Goal: Transaction & Acquisition: Purchase product/service

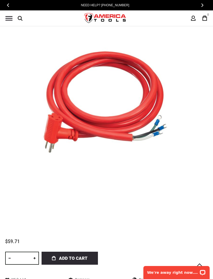
scroll to position [108, 0]
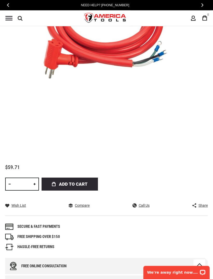
click at [36, 186] on link at bounding box center [34, 184] width 9 height 13
type input "*"
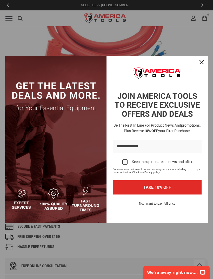
click at [203, 64] on icon "close icon" at bounding box center [202, 62] width 4 height 4
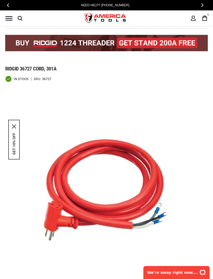
scroll to position [0, 0]
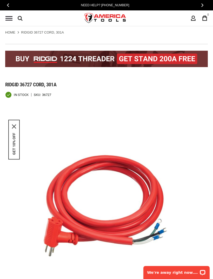
click at [11, 17] on span "Menu" at bounding box center [8, 16] width 7 height 1
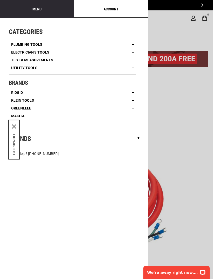
click at [55, 58] on link "Test & Measurements" at bounding box center [32, 60] width 47 height 8
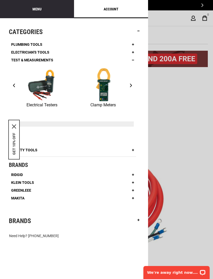
click at [71, 150] on li "Utility Tools High Amps Meters Arrester & Leakage Testers Insulator Testers & A…" at bounding box center [72, 150] width 127 height 8
click at [40, 146] on li "Utility Tools High Amps Meters Arrester & Leakage Testers Insulator Testers & A…" at bounding box center [72, 150] width 127 height 8
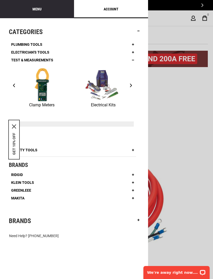
click at [37, 151] on span "Utility Tools" at bounding box center [24, 150] width 26 height 4
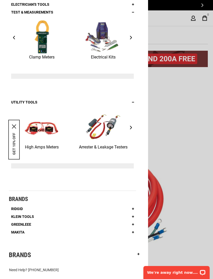
scroll to position [48, 0]
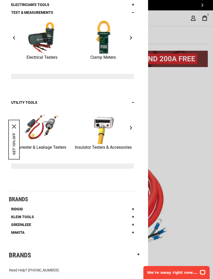
click at [132, 127] on span "›" at bounding box center [131, 128] width 2 height 4
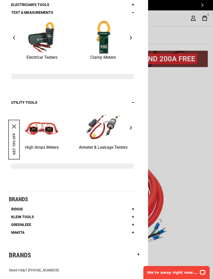
click at [131, 41] on button "›" at bounding box center [131, 38] width 6 height 8
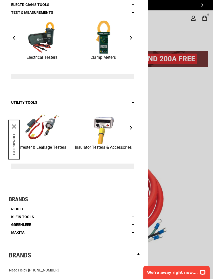
click at [128, 35] on link "Clamp Meters" at bounding box center [103, 40] width 61 height 41
click at [128, 38] on button "›" at bounding box center [131, 38] width 6 height 8
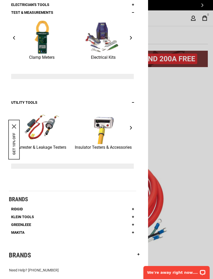
click at [133, 36] on button "›" at bounding box center [131, 38] width 6 height 8
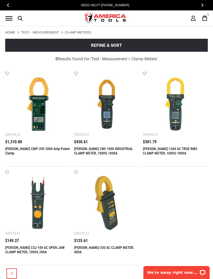
click at [13, 29] on main "Home Test - Measurement Clamp Meters Refine & sort Sort by Relevance Relevance" at bounding box center [106, 159] width 213 height 266
click at [12, 18] on span "Menu" at bounding box center [8, 18] width 7 height 1
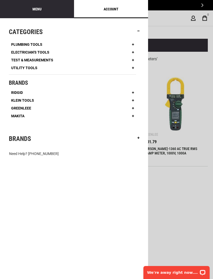
click at [31, 97] on link "Klein Tools" at bounding box center [23, 100] width 28 height 8
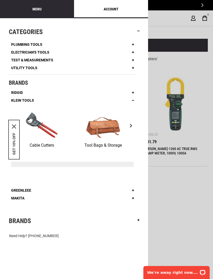
click at [128, 126] on button "›" at bounding box center [131, 126] width 6 height 8
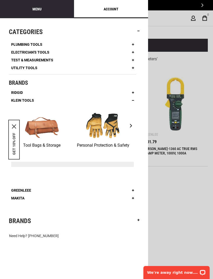
click at [133, 127] on button "›" at bounding box center [131, 126] width 6 height 8
click at [132, 128] on button "›" at bounding box center [131, 126] width 6 height 8
click at [17, 87] on ul "Plumbing Tools Drain Cleaning Diagnostics Pressing Bending & Forming" at bounding box center [72, 121] width 127 height 161
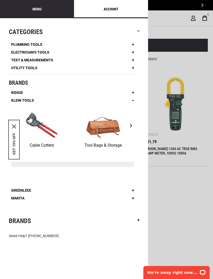
click at [18, 89] on link "Ridgid" at bounding box center [17, 93] width 16 height 8
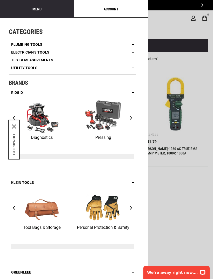
click at [190, 182] on div at bounding box center [106, 139] width 213 height 279
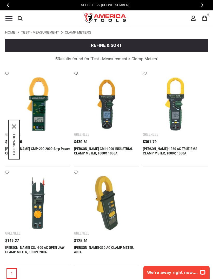
click at [205, 22] on link "My Cart 0" at bounding box center [205, 18] width 10 height 10
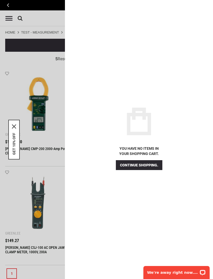
click at [56, 137] on div at bounding box center [106, 139] width 213 height 279
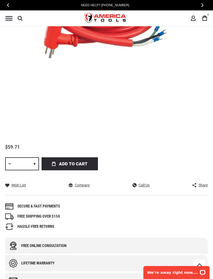
click at [72, 165] on span "Add to Cart" at bounding box center [73, 163] width 29 height 13
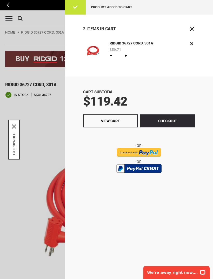
click at [156, 37] on div "2 Items in Cart" at bounding box center [139, 31] width 148 height 18
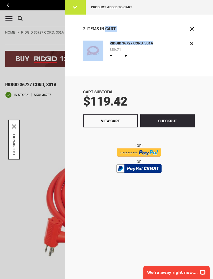
click at [119, 86] on div "Cart Subtotal $119.42 Checkout View Cart" at bounding box center [139, 177] width 148 height 203
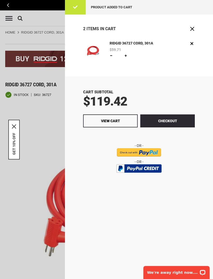
click at [181, 125] on button "Checkout" at bounding box center [167, 120] width 55 height 13
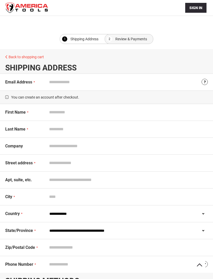
select select "**"
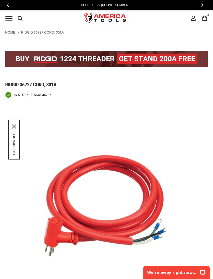
click at [189, 1] on div "Need Help? [PHONE_NUMBER]" at bounding box center [105, 5] width 200 height 10
click at [195, 2] on div "Need Help? [PHONE_NUMBER]" at bounding box center [103, 5] width 200 height 10
click at [207, 19] on icon at bounding box center [204, 18] width 5 height 5
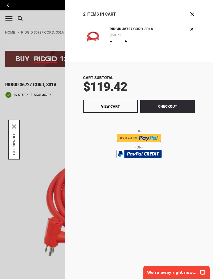
click at [55, 132] on div at bounding box center [106, 139] width 213 height 279
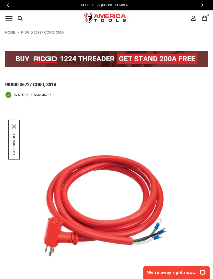
click at [13, 17] on div "Navigation" at bounding box center [9, 18] width 12 height 10
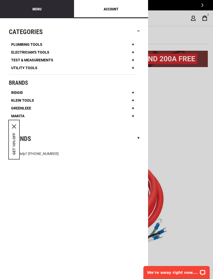
click at [31, 107] on link "Greenleee" at bounding box center [21, 108] width 25 height 8
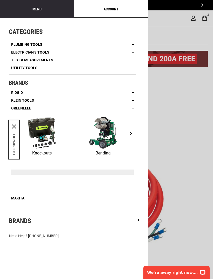
click at [34, 99] on link "Klein Tools" at bounding box center [23, 100] width 28 height 8
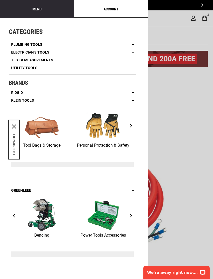
click at [106, 131] on img at bounding box center [103, 125] width 36 height 34
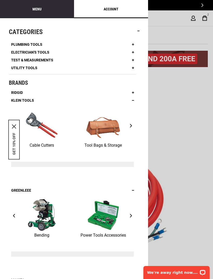
click at [18, 93] on span "Ridgid" at bounding box center [17, 93] width 12 height 4
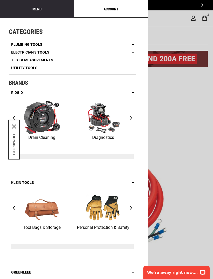
click at [29, 45] on span "Plumbing Tools" at bounding box center [26, 45] width 31 height 4
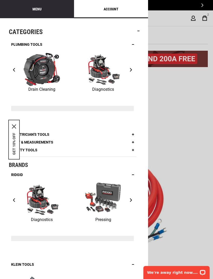
click at [46, 133] on span "Electrician's Tools" at bounding box center [30, 135] width 38 height 4
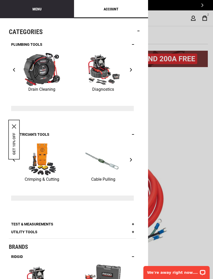
click at [32, 230] on span "Utility Tools" at bounding box center [24, 232] width 26 height 4
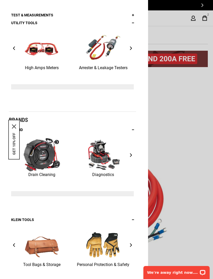
scroll to position [208, 0]
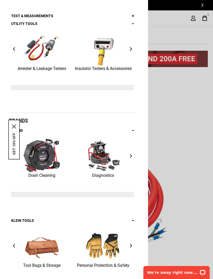
click at [184, 129] on div at bounding box center [106, 139] width 213 height 279
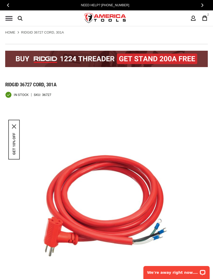
click at [18, 3] on div "Need Help? [PHONE_NUMBER]" at bounding box center [105, 5] width 200 height 10
click at [10, 20] on span "Menu" at bounding box center [8, 20] width 7 height 1
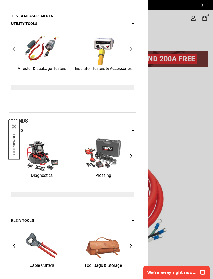
click at [188, 165] on div at bounding box center [106, 139] width 213 height 279
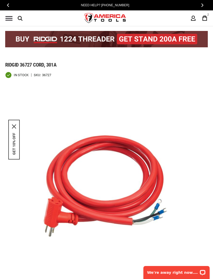
scroll to position [0, 0]
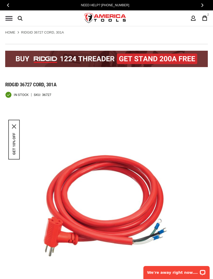
click at [207, 19] on icon at bounding box center [205, 18] width 5 height 5
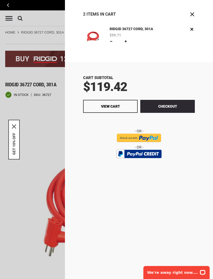
click at [174, 111] on button "Checkout" at bounding box center [167, 106] width 55 height 13
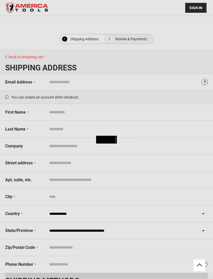
select select "**"
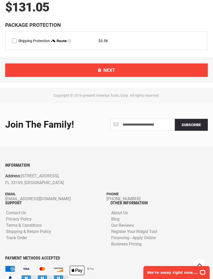
scroll to position [445, 0]
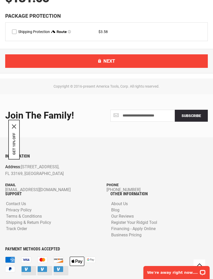
click at [12, 147] on button "GET 10% OFF" at bounding box center [14, 144] width 4 height 22
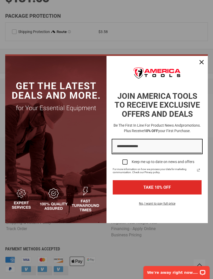
click at [148, 153] on input "Email field" at bounding box center [157, 146] width 89 height 13
type input "**********"
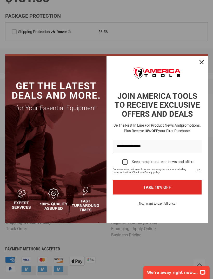
click at [126, 165] on div "Marketing offer form" at bounding box center [124, 161] width 5 height 5
click at [180, 193] on button "TAKE 10% OFF" at bounding box center [157, 187] width 89 height 14
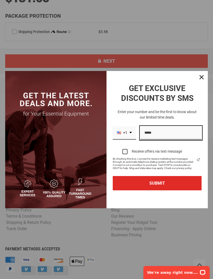
click at [158, 140] on input "Phone number field" at bounding box center [170, 132] width 61 height 13
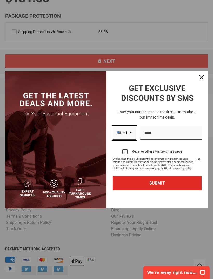
click at [131, 140] on div "+1" at bounding box center [124, 132] width 23 height 13
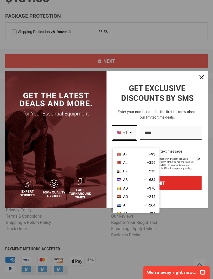
scroll to position [0, 0]
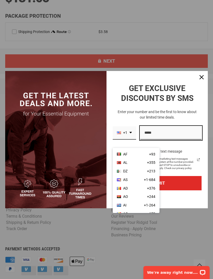
click at [169, 139] on input "Phone number field" at bounding box center [170, 132] width 61 height 13
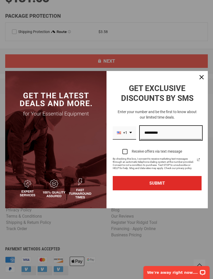
type input "**********"
click at [174, 190] on button "SUBMIT" at bounding box center [157, 183] width 89 height 14
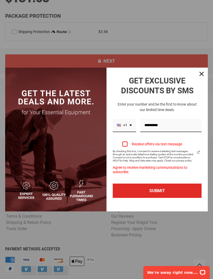
click at [126, 147] on div "Marketing offer form" at bounding box center [124, 143] width 5 height 5
click at [177, 194] on button "SUBMIT" at bounding box center [157, 191] width 89 height 14
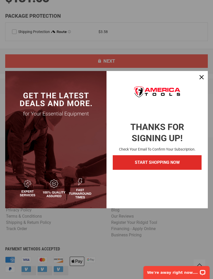
click at [180, 170] on button "START SHOPPING NOW" at bounding box center [157, 162] width 89 height 14
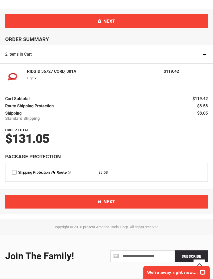
scroll to position [304, 0]
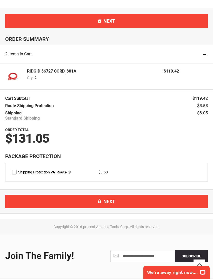
click at [174, 201] on button "Next" at bounding box center [106, 202] width 203 height 14
click at [173, 202] on button "Next" at bounding box center [106, 202] width 203 height 14
click at [170, 203] on button "Next" at bounding box center [106, 202] width 203 height 14
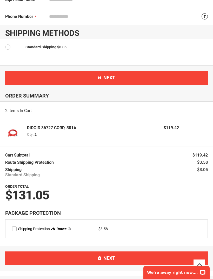
scroll to position [248, 0]
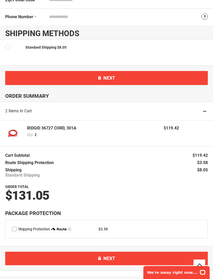
click at [158, 138] on div "RIDGID 36727 CORD, 301A Qty 2 $119.42" at bounding box center [103, 134] width 152 height 16
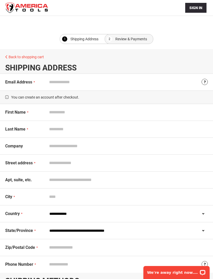
scroll to position [1, 0]
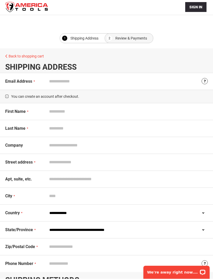
click at [92, 80] on input "Email Address" at bounding box center [127, 82] width 161 height 10
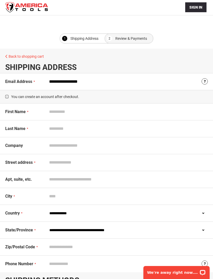
type input "**********"
click at [107, 113] on input "First Name" at bounding box center [127, 112] width 161 height 10
type input "*****"
click at [85, 127] on input "Last Name" at bounding box center [127, 129] width 161 height 10
type input "*****"
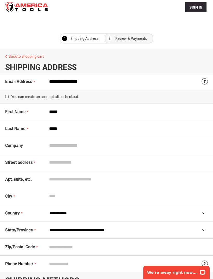
click at [94, 165] on input "Street address" at bounding box center [127, 163] width 161 height 10
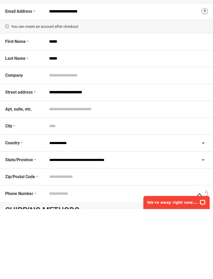
type input "**********"
click at [67, 191] on input "City" at bounding box center [127, 196] width 161 height 10
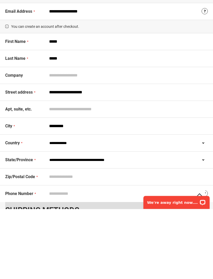
type input "********"
click at [128, 242] on input "Zip/Postal Code" at bounding box center [127, 247] width 161 height 10
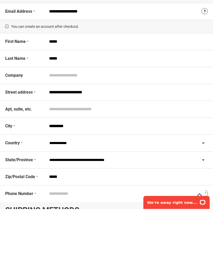
type input "*****"
click at [105, 259] on input "Phone Number" at bounding box center [127, 264] width 161 height 10
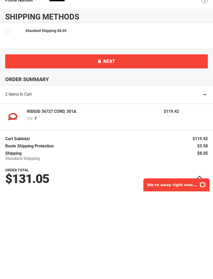
scroll to position [179, 0]
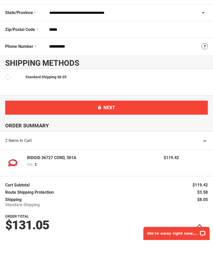
type input "**********"
click at [9, 114] on span at bounding box center [14, 116] width 18 height 5
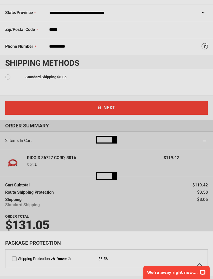
click at [12, 73] on td at bounding box center [15, 77] width 20 height 10
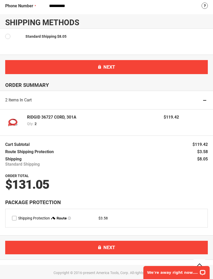
click at [152, 65] on button "Next" at bounding box center [106, 67] width 203 height 14
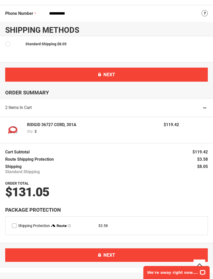
scroll to position [83, 0]
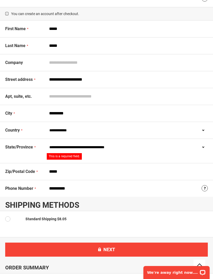
click at [165, 251] on button "Next" at bounding box center [106, 250] width 203 height 14
select select "**"
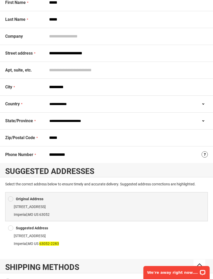
scroll to position [112, 0]
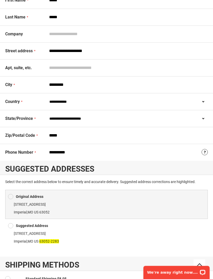
click at [14, 223] on div at bounding box center [12, 226] width 8 height 8
click at [13, 224] on div at bounding box center [12, 226] width 8 height 8
click at [13, 223] on div at bounding box center [12, 226] width 8 height 8
click at [15, 194] on div at bounding box center [12, 197] width 8 height 8
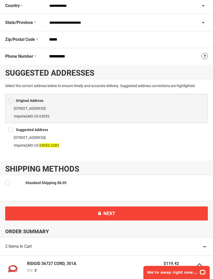
scroll to position [210, 0]
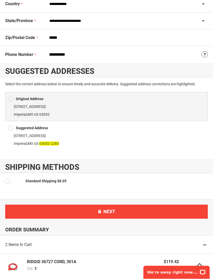
click at [135, 218] on button "Next" at bounding box center [106, 212] width 203 height 14
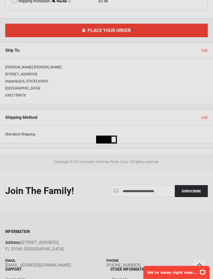
scroll to position [351, 0]
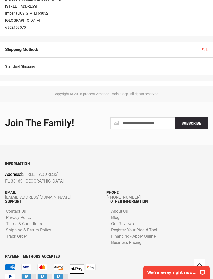
click at [194, 124] on span "Subscribe" at bounding box center [192, 123] width 20 height 4
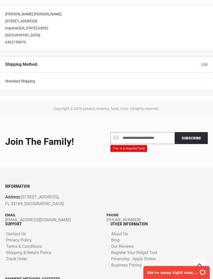
scroll to position [583, 0]
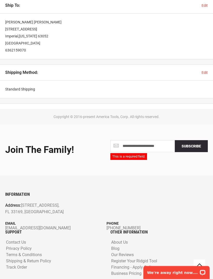
click at [189, 176] on div "**********" at bounding box center [106, 230] width 213 height 211
click at [184, 174] on div "**********" at bounding box center [106, 150] width 211 height 51
click at [192, 147] on span "Subscribe" at bounding box center [192, 146] width 20 height 4
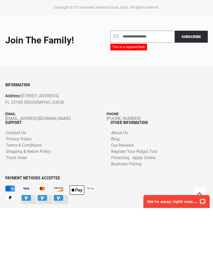
scroll to position [622, 0]
type input "**********"
click at [194, 106] on span "Subscribe" at bounding box center [192, 108] width 20 height 4
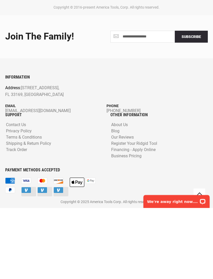
click at [195, 106] on span "Subscribe" at bounding box center [192, 108] width 20 height 4
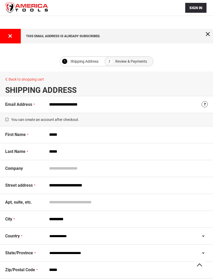
select select "**"
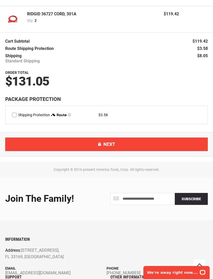
scroll to position [452, 0]
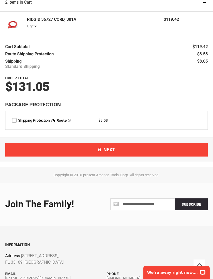
click at [161, 147] on button "Next" at bounding box center [106, 150] width 203 height 14
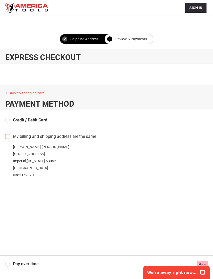
click at [9, 120] on label "Credit / Debit Card" at bounding box center [26, 120] width 42 height 6
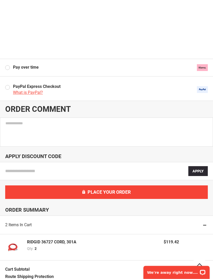
scroll to position [197, 0]
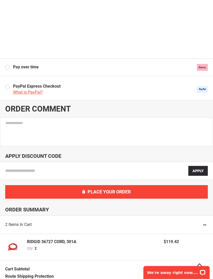
click at [125, 175] on input "Enter discount code" at bounding box center [77, 171] width 145 height 10
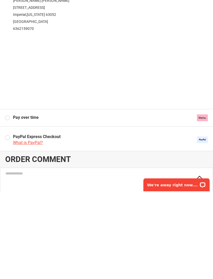
scroll to position [60, 0]
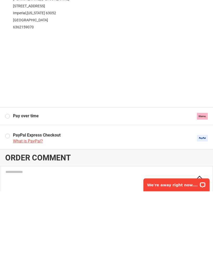
click at [200, 220] on img at bounding box center [202, 226] width 11 height 12
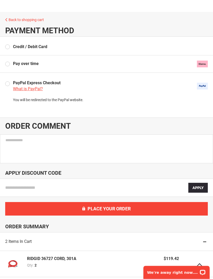
scroll to position [65, 0]
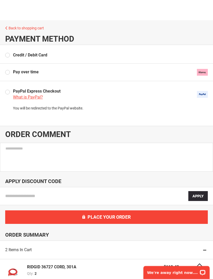
click at [121, 200] on input "Enter discount code" at bounding box center [77, 196] width 145 height 10
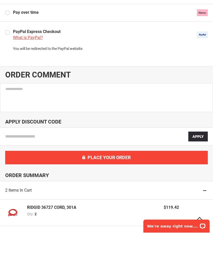
click at [30, 82] on span "What is PayPal?" at bounding box center [28, 84] width 30 height 5
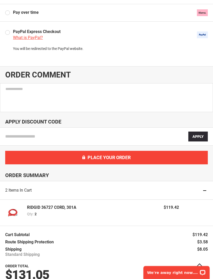
click at [149, 111] on textarea at bounding box center [106, 97] width 213 height 29
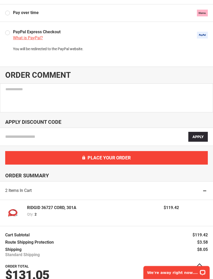
click at [212, 14] on div "Pay over time" at bounding box center [106, 12] width 213 height 17
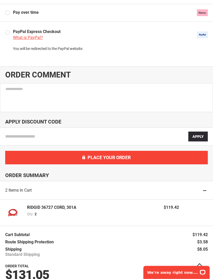
click at [67, 49] on span "You will be redirected to the PayPal website." at bounding box center [48, 49] width 70 height 4
click at [122, 158] on span "Place Your Order" at bounding box center [109, 157] width 43 height 5
click at [201, 139] on button "Apply" at bounding box center [199, 137] width 20 height 10
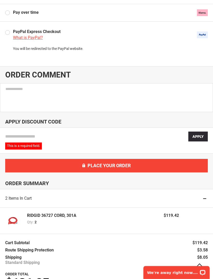
scroll to position [117, 0]
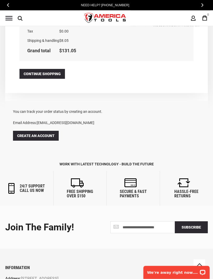
scroll to position [476, 0]
click at [52, 134] on span "Create an Account" at bounding box center [35, 136] width 37 height 4
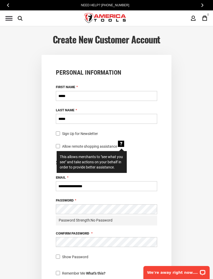
click at [149, 156] on form "**********" at bounding box center [107, 210] width 130 height 310
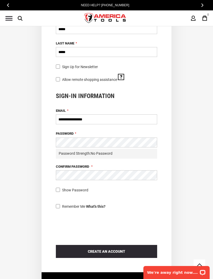
scroll to position [71, 0]
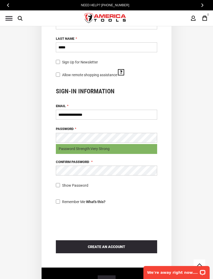
click at [119, 246] on span "Create an Account" at bounding box center [106, 247] width 37 height 4
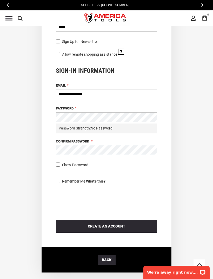
click at [126, 91] on input "**********" at bounding box center [106, 94] width 101 height 10
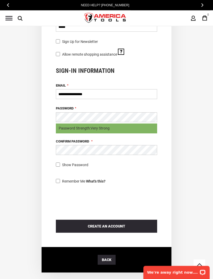
scroll to position [119, 0]
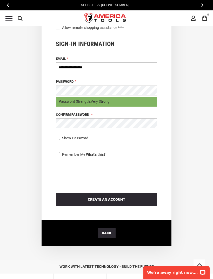
click at [128, 198] on button "Create an Account" at bounding box center [106, 199] width 101 height 13
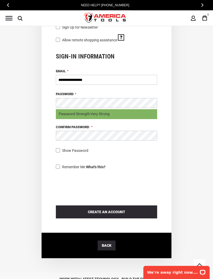
scroll to position [106, 0]
click at [127, 213] on button "Create an Account" at bounding box center [106, 211] width 101 height 13
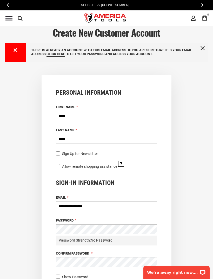
scroll to position [7, 0]
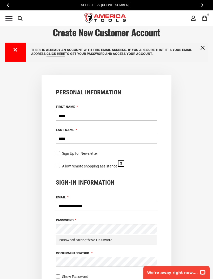
click at [57, 55] on link "click here" at bounding box center [56, 54] width 18 height 5
click at [59, 55] on link "click here" at bounding box center [56, 54] width 18 height 5
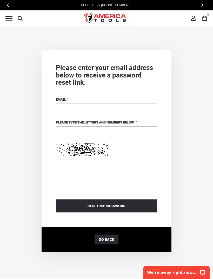
click at [8, 2] on button "‹" at bounding box center [8, 6] width 6 height 8
click at [10, 3] on button "‹" at bounding box center [8, 6] width 6 height 8
